Goal: Find specific page/section: Find specific page/section

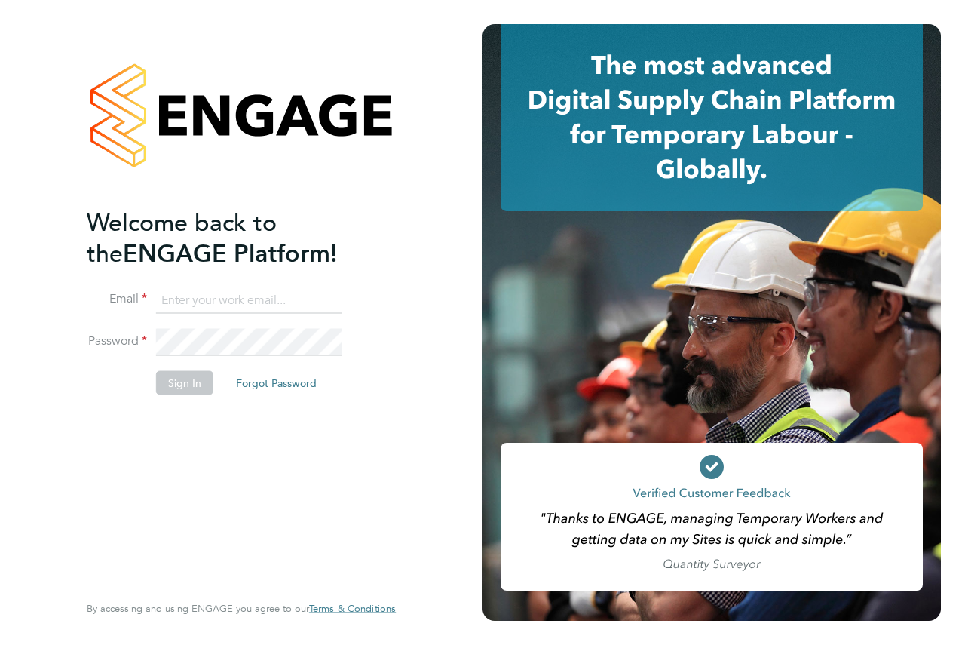
type input "andrew@axcis.co.uk"
click at [188, 376] on button "Sign In" at bounding box center [184, 383] width 57 height 24
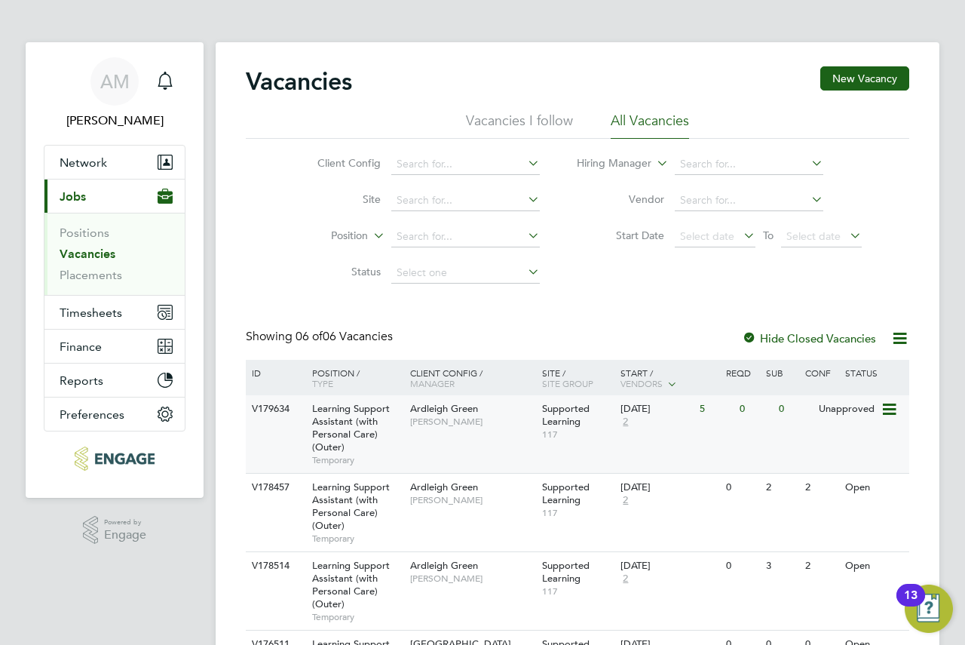
click at [535, 416] on div "Ardleigh Green Karen Marcelline" at bounding box center [472, 414] width 132 height 39
